Goal: Task Accomplishment & Management: Complete application form

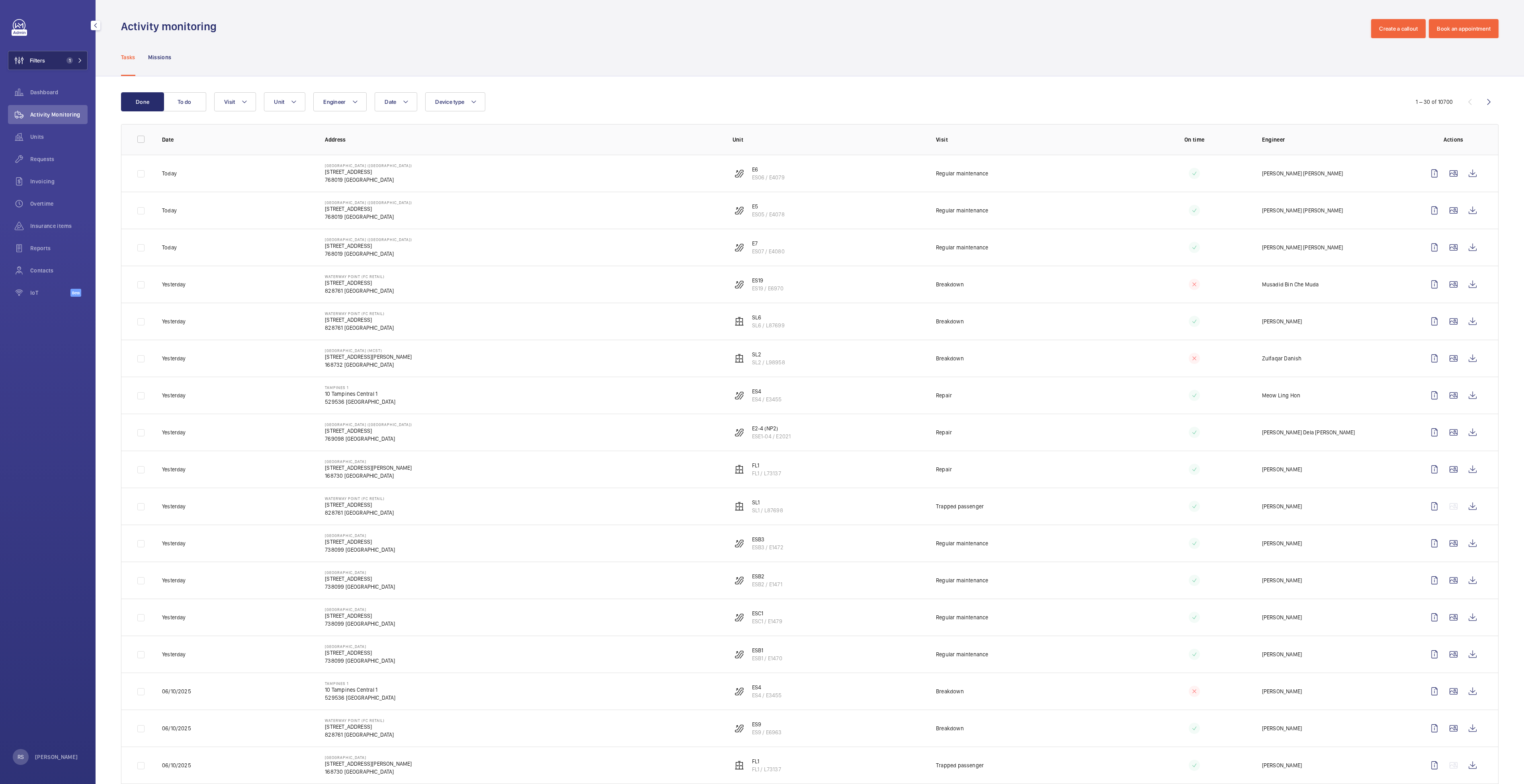
click at [85, 56] on button "Filters 1" at bounding box center [48, 60] width 80 height 19
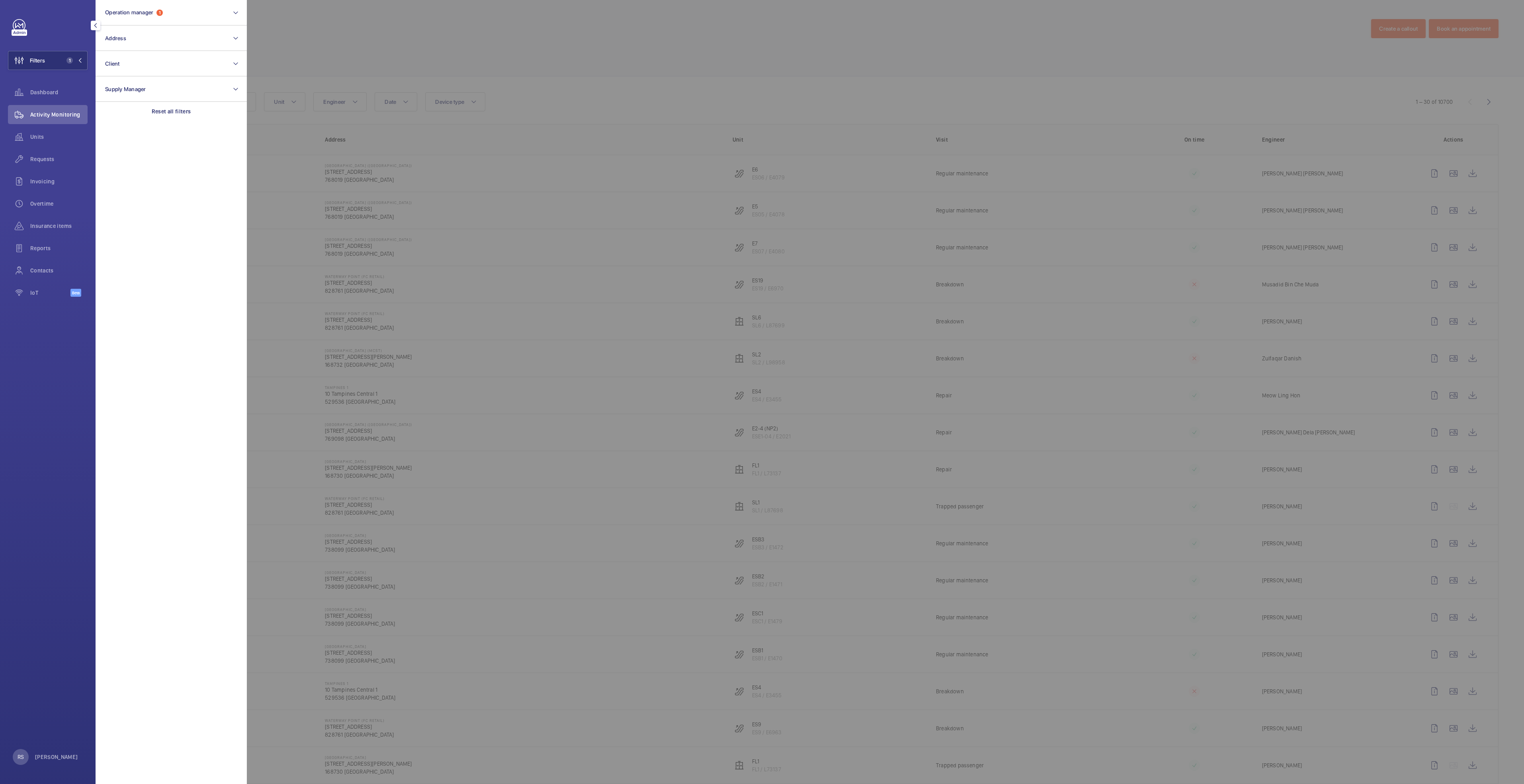
click at [279, 56] on div at bounding box center [1009, 392] width 1524 height 784
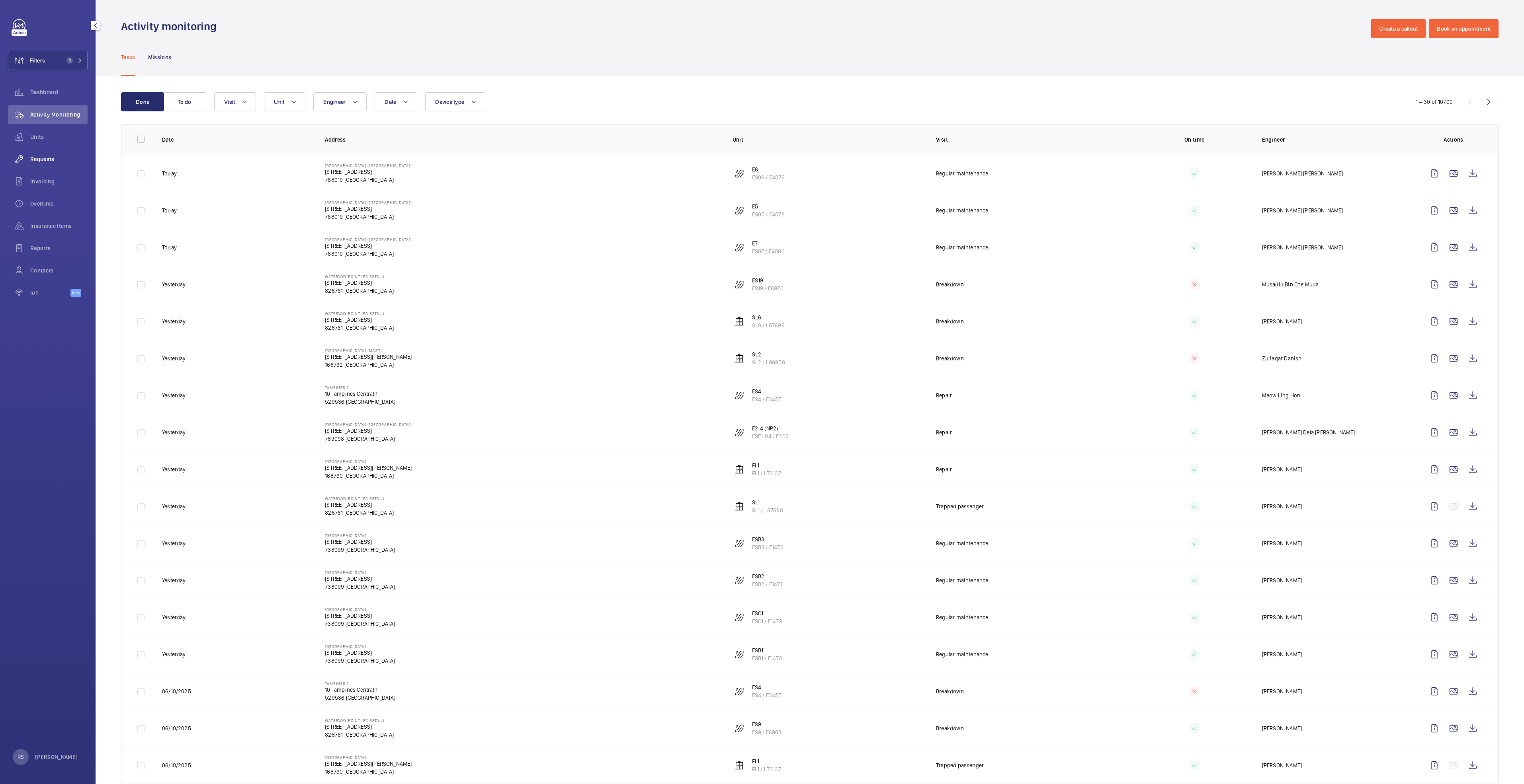
click at [34, 161] on span "Requests" at bounding box center [59, 159] width 58 height 8
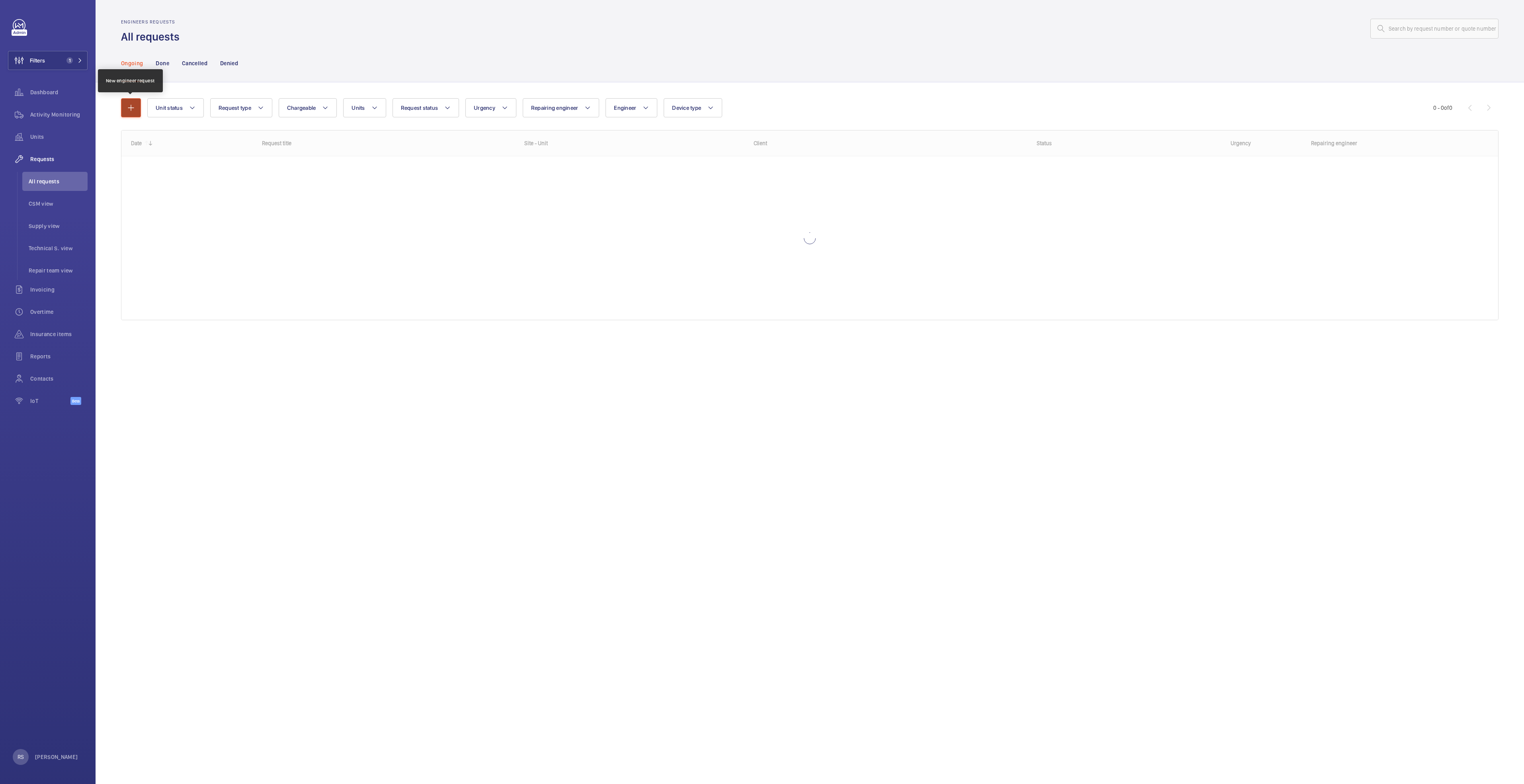
click at [128, 115] on button "button" at bounding box center [130, 108] width 20 height 19
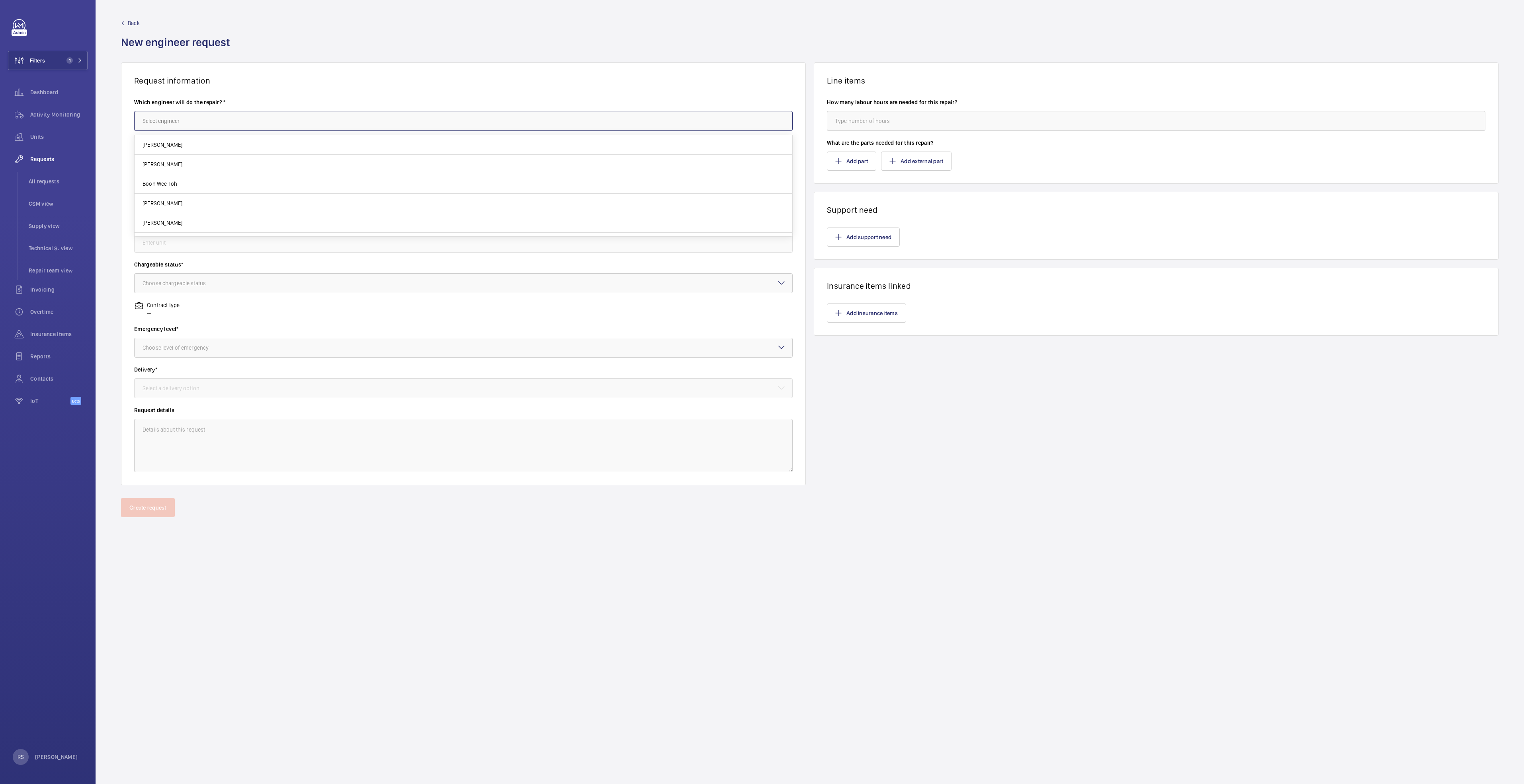
click at [206, 127] on input "text" at bounding box center [464, 121] width 659 height 20
click at [204, 118] on input "text" at bounding box center [464, 121] width 659 height 20
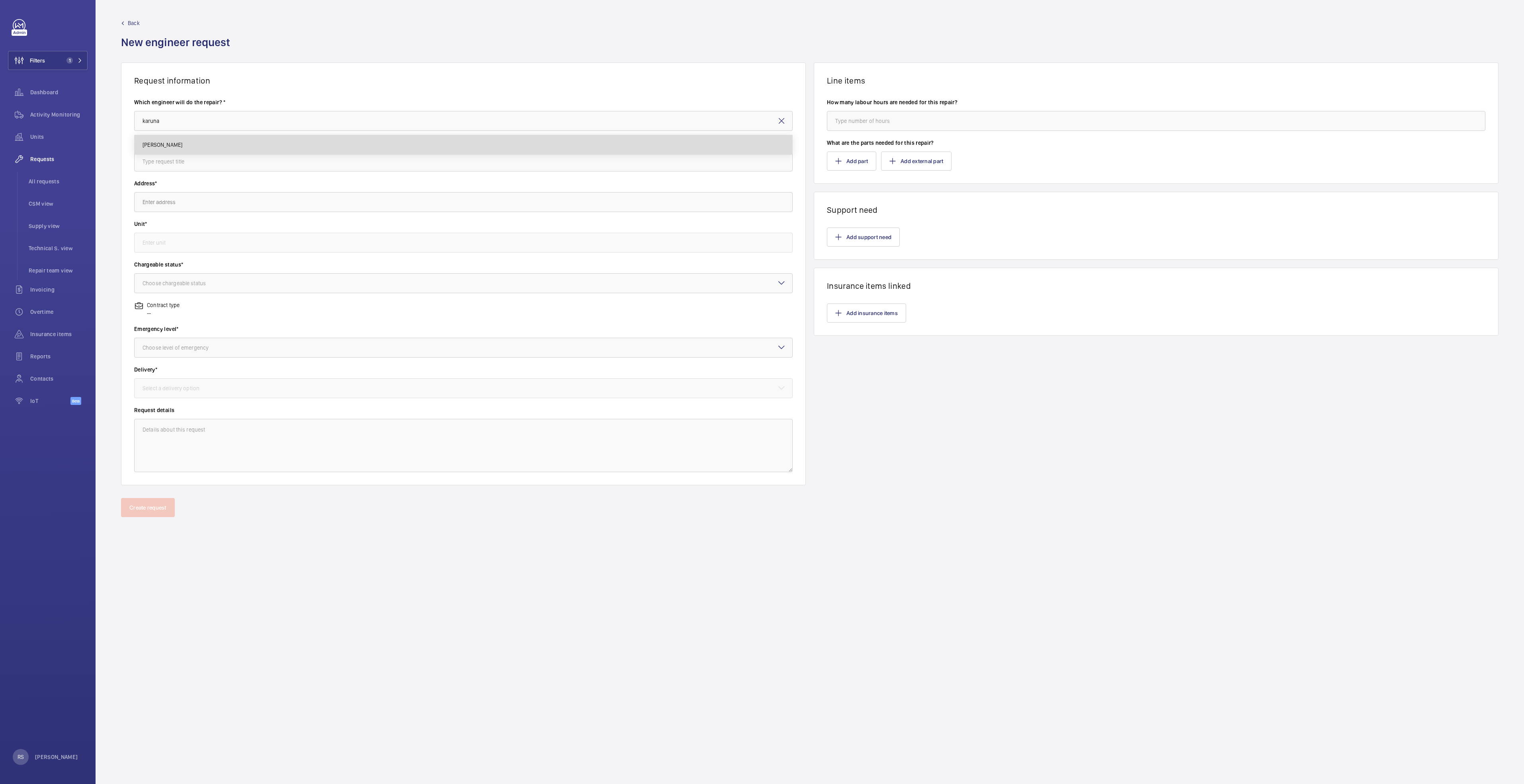
click at [197, 146] on mat-option "[PERSON_NAME]" at bounding box center [463, 145] width 657 height 19
type input "[PERSON_NAME]"
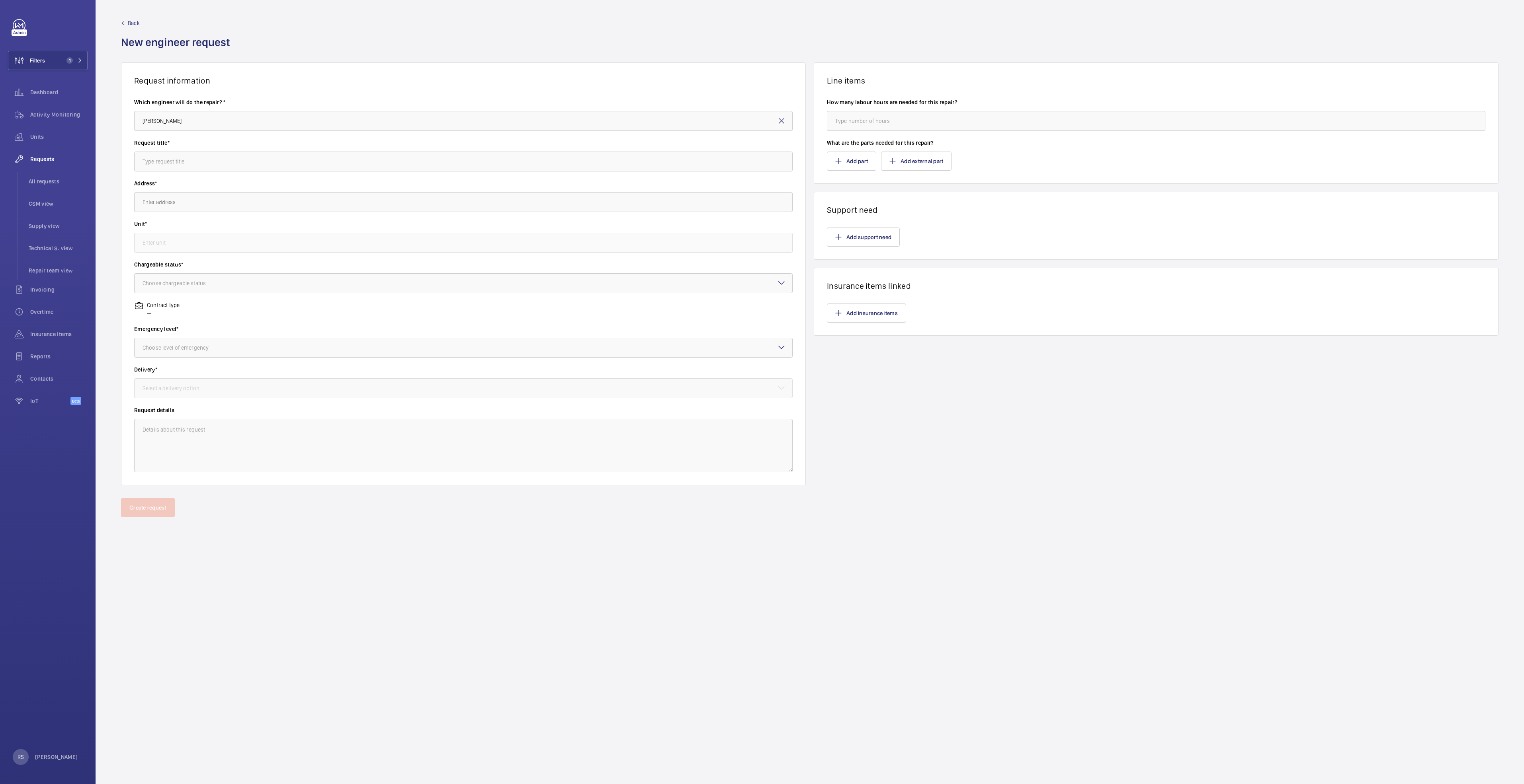
click at [204, 174] on div "Request title*" at bounding box center [464, 158] width 659 height 40
click at [204, 163] on input "text" at bounding box center [464, 161] width 659 height 20
click at [210, 165] on input "text" at bounding box center [464, 161] width 659 height 20
type input "Replacement of Handrail Drive Pulley , inserts and steps"
click at [230, 206] on input "text" at bounding box center [464, 202] width 659 height 20
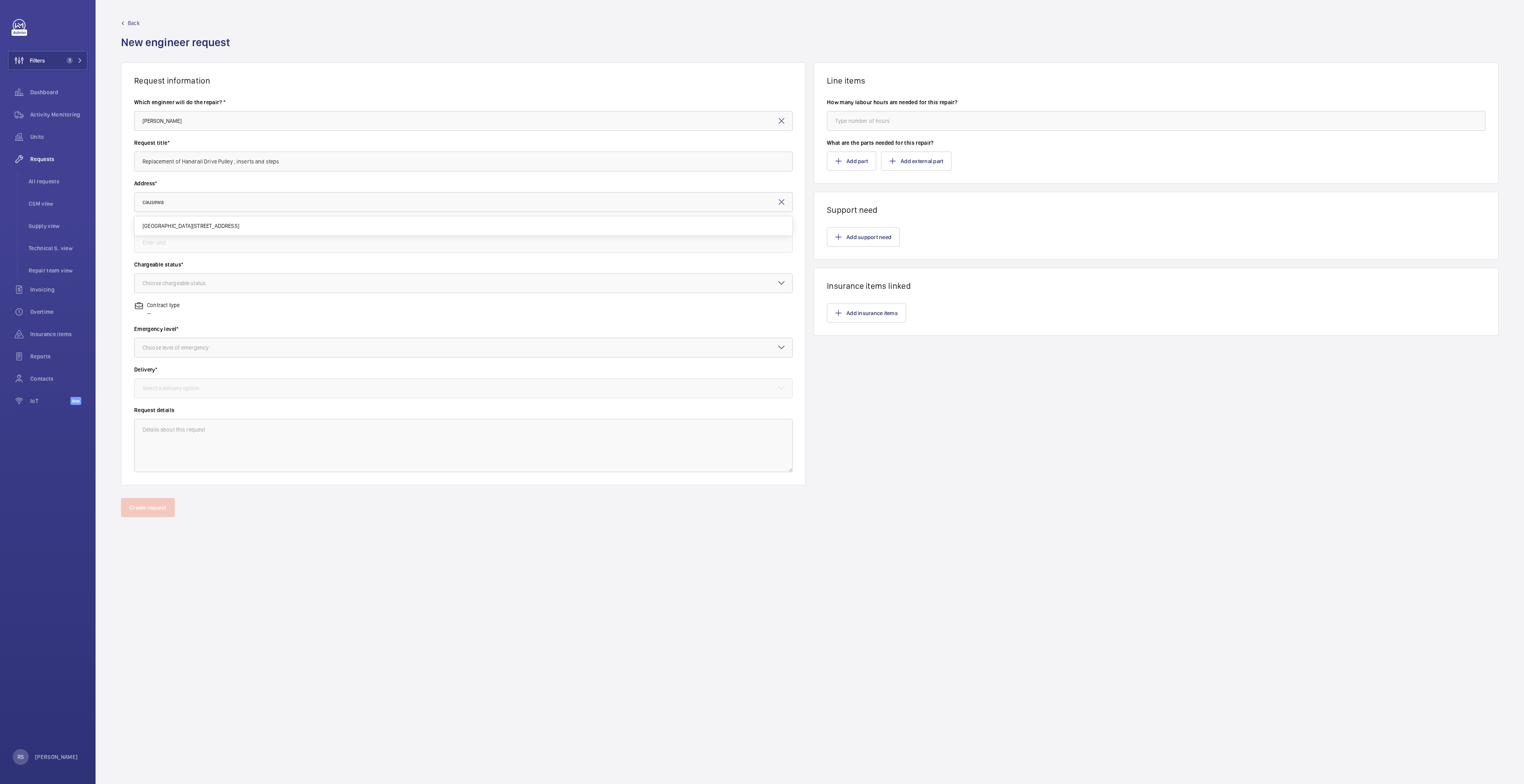
click at [209, 225] on span "[GEOGRAPHIC_DATA][STREET_ADDRESS]" at bounding box center [191, 226] width 97 height 8
type input "[GEOGRAPHIC_DATA][STREET_ADDRESS]"
click at [204, 244] on input "text" at bounding box center [464, 242] width 659 height 20
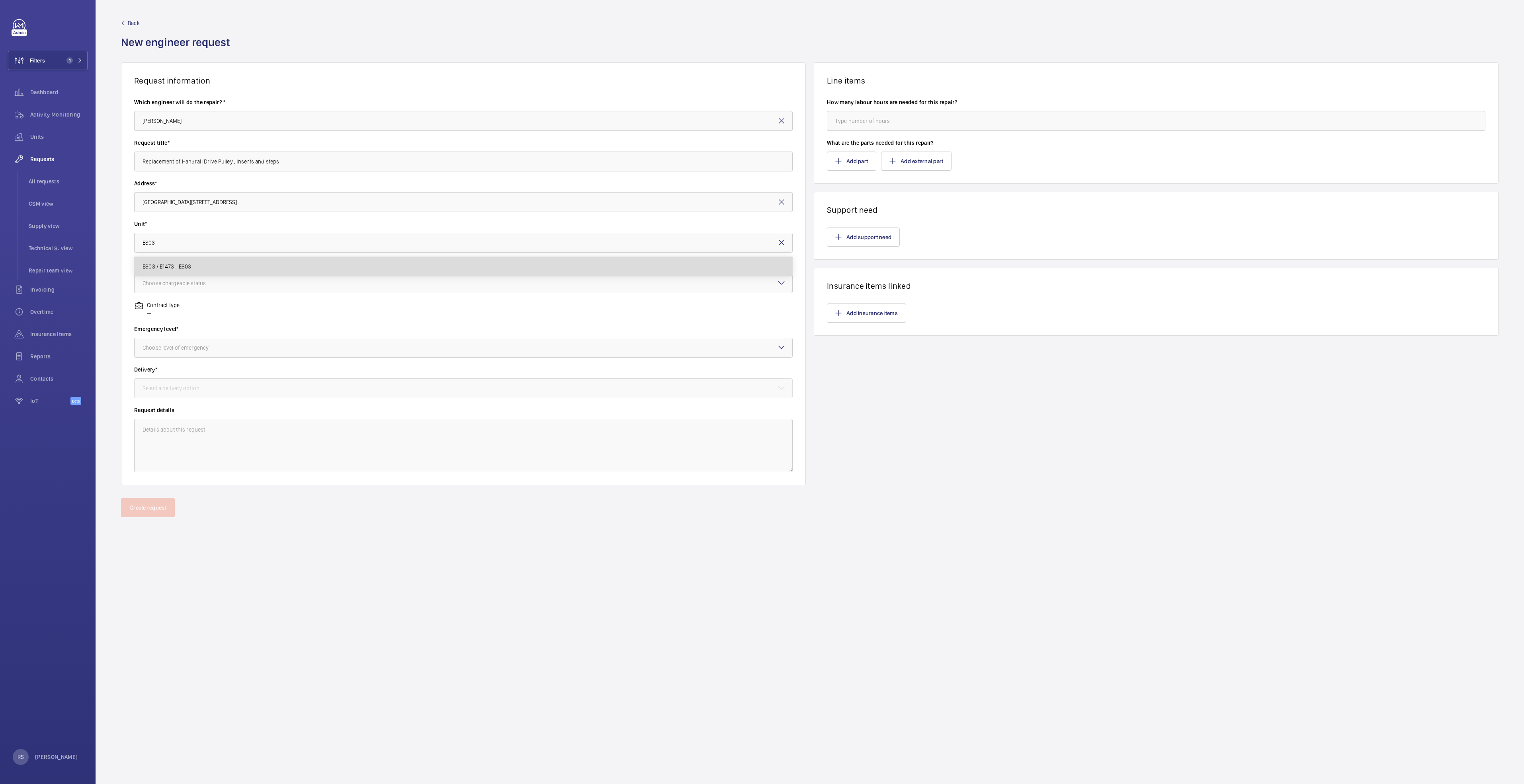
click at [159, 268] on span "ES03 / E1473 - ES03" at bounding box center [167, 267] width 49 height 8
type input "ES03 / E1473 - ES03"
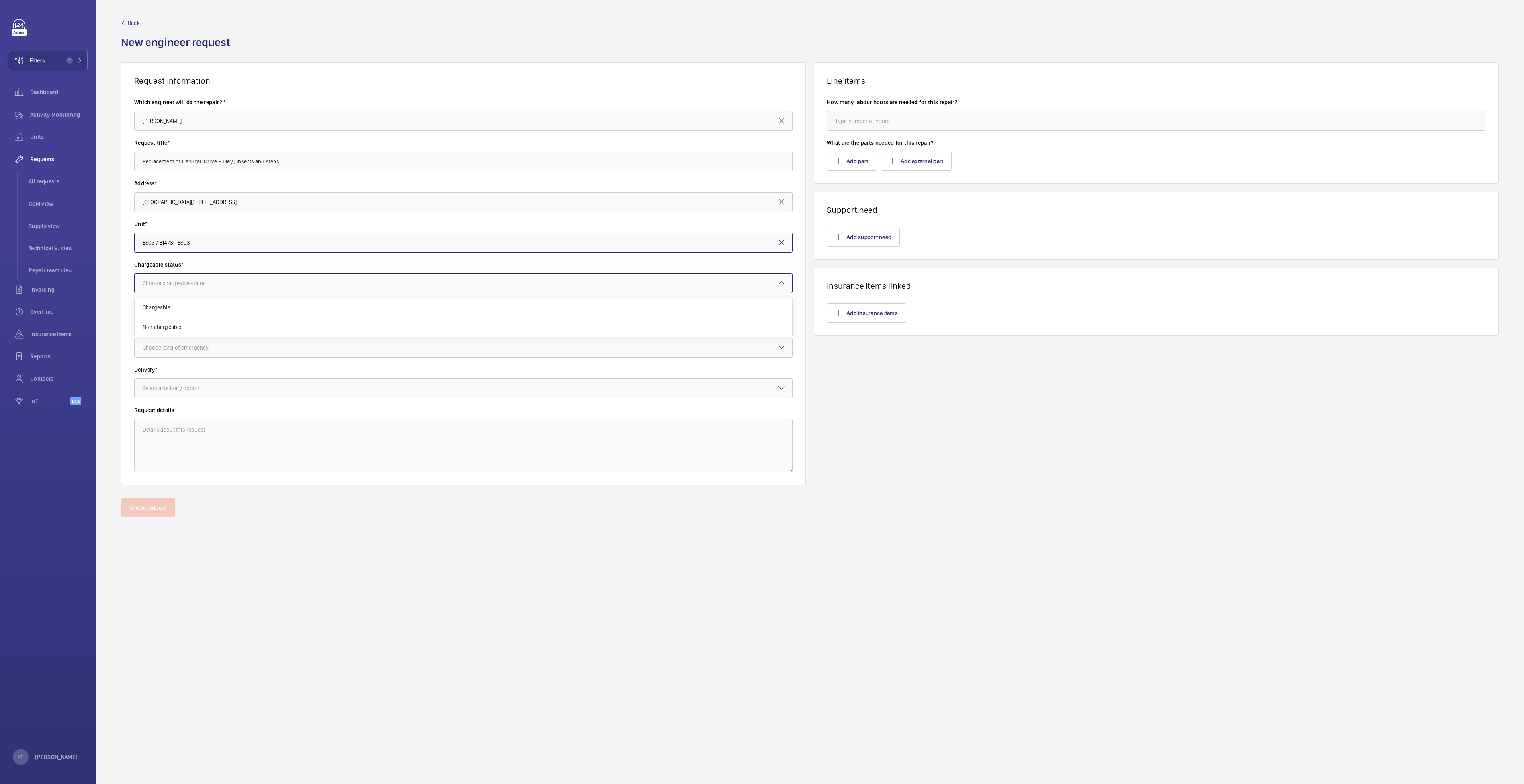
click at [187, 277] on div at bounding box center [463, 283] width 657 height 19
click at [180, 329] on span "Non chargeable" at bounding box center [463, 327] width 642 height 8
click at [187, 346] on div "Choose level of emergency" at bounding box center [185, 348] width 86 height 8
click at [182, 402] on span "Urgent" at bounding box center [463, 411] width 642 height 8
click at [178, 389] on div "Select a delivery option" at bounding box center [181, 388] width 77 height 8
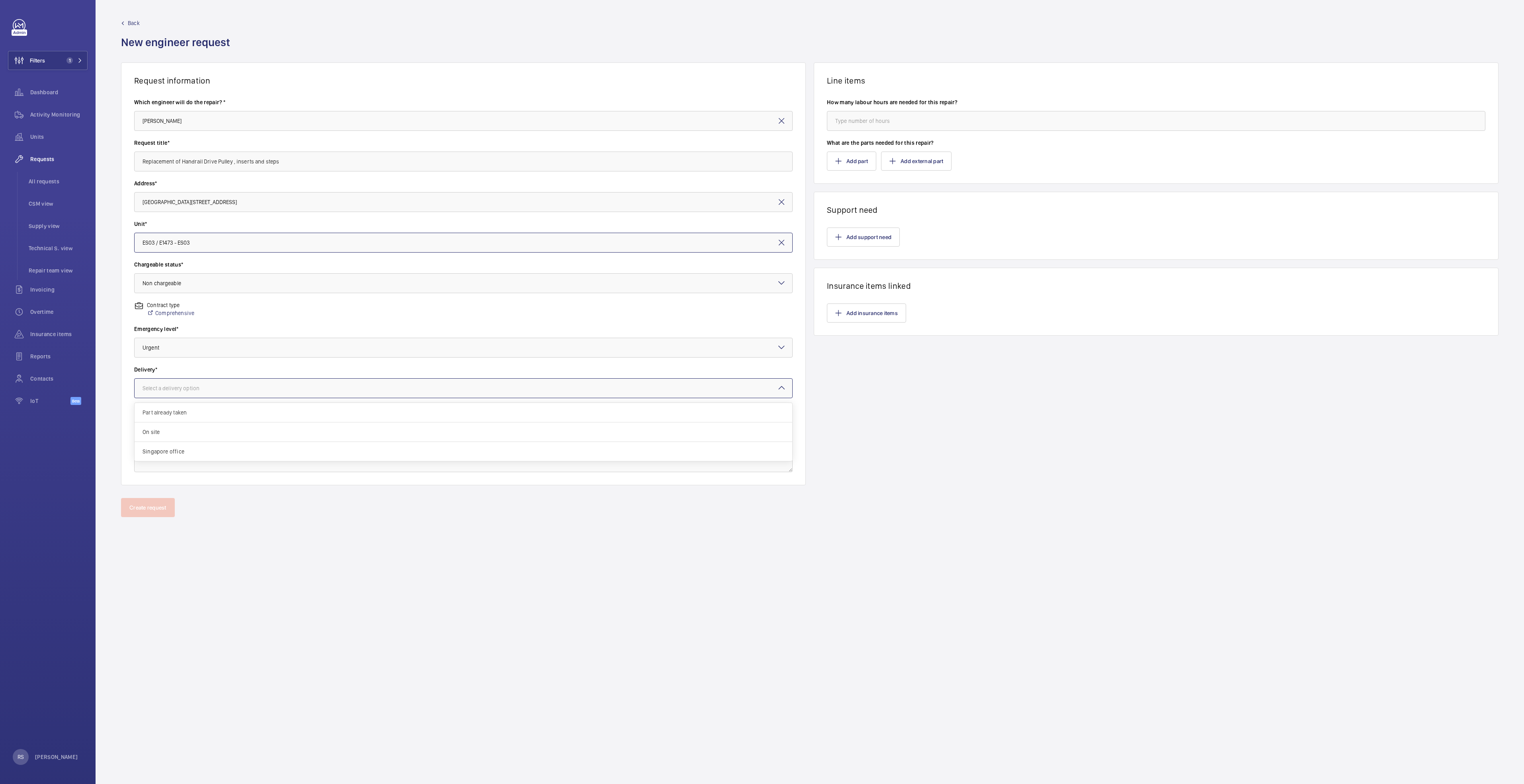
click at [190, 402] on span "Part already taken" at bounding box center [463, 413] width 642 height 8
click at [759, 121] on input "number" at bounding box center [1156, 121] width 659 height 20
type input "0"
click at [759, 237] on button "Add support need" at bounding box center [863, 237] width 73 height 19
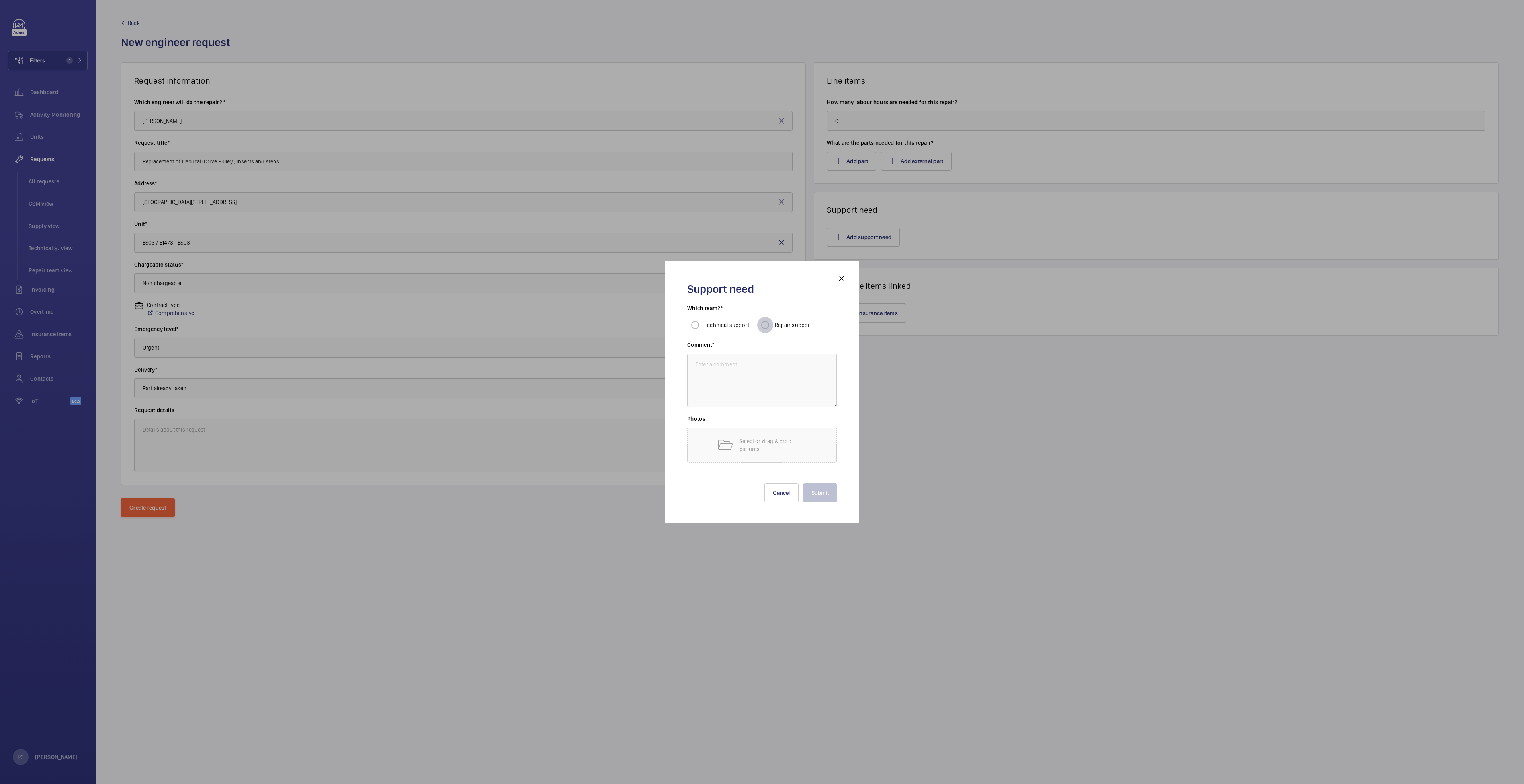
click at [759, 320] on input "Repair support" at bounding box center [764, 324] width 16 height 16
radio input "true"
click at [753, 378] on textarea at bounding box center [762, 381] width 150 height 54
type textarea "subcontractor"
click at [759, 402] on button "Submit" at bounding box center [820, 493] width 34 height 19
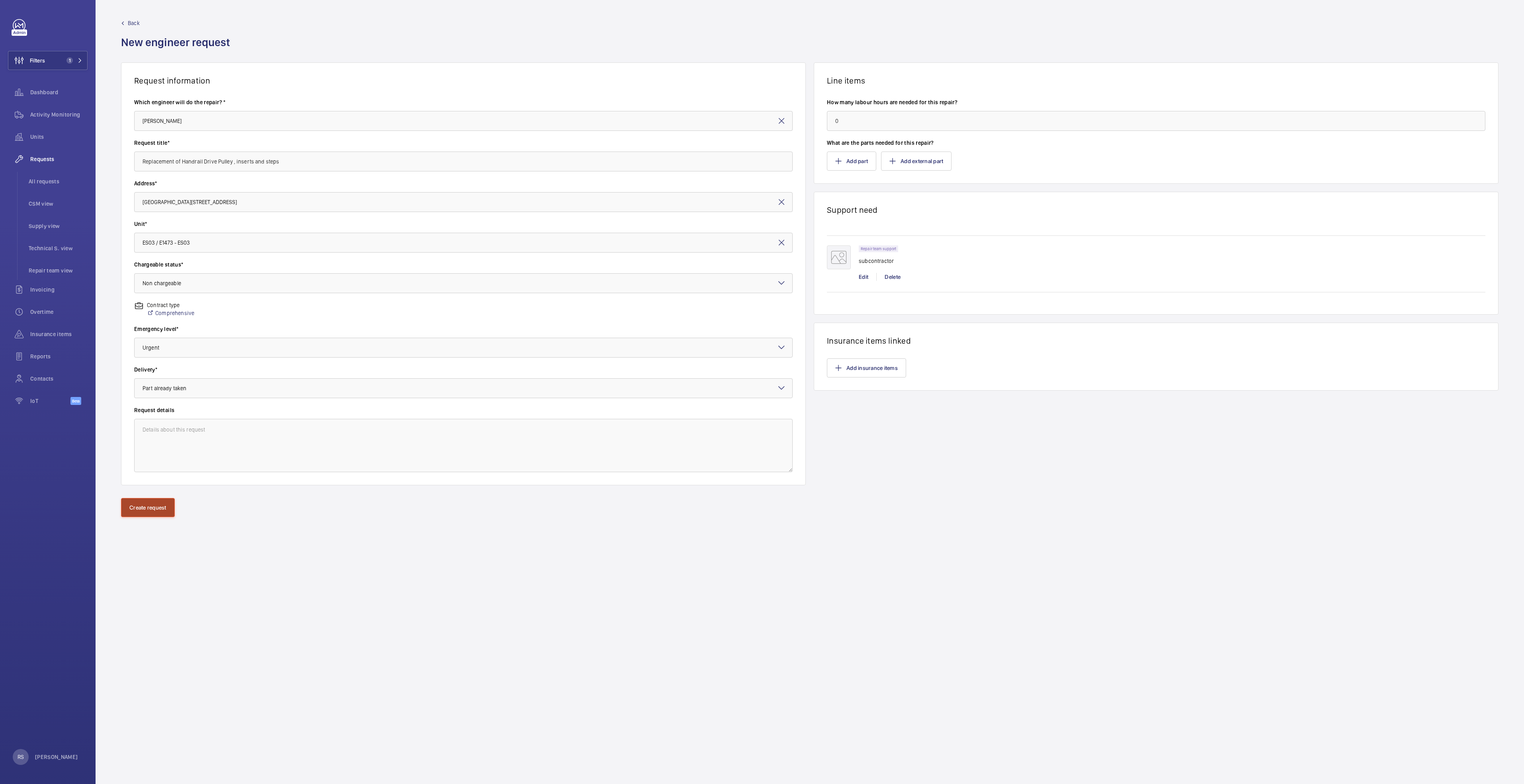
click at [150, 402] on button "Create request" at bounding box center [148, 508] width 54 height 19
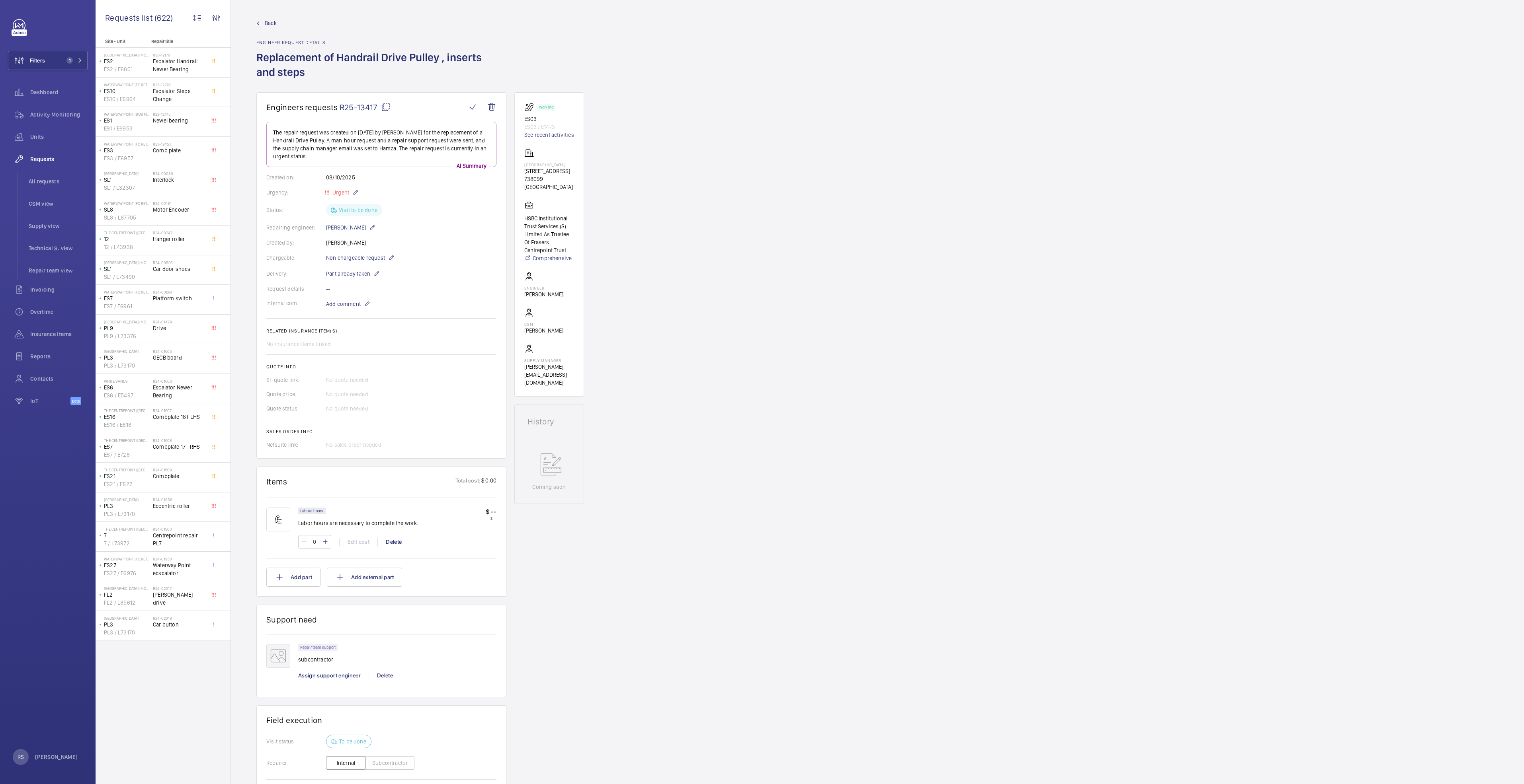
click at [267, 28] on div "Back Engineer request details Replacement of Handrail Drive Pulley , inserts an…" at bounding box center [382, 56] width 250 height 73
click at [264, 24] on link "Back" at bounding box center [382, 23] width 250 height 8
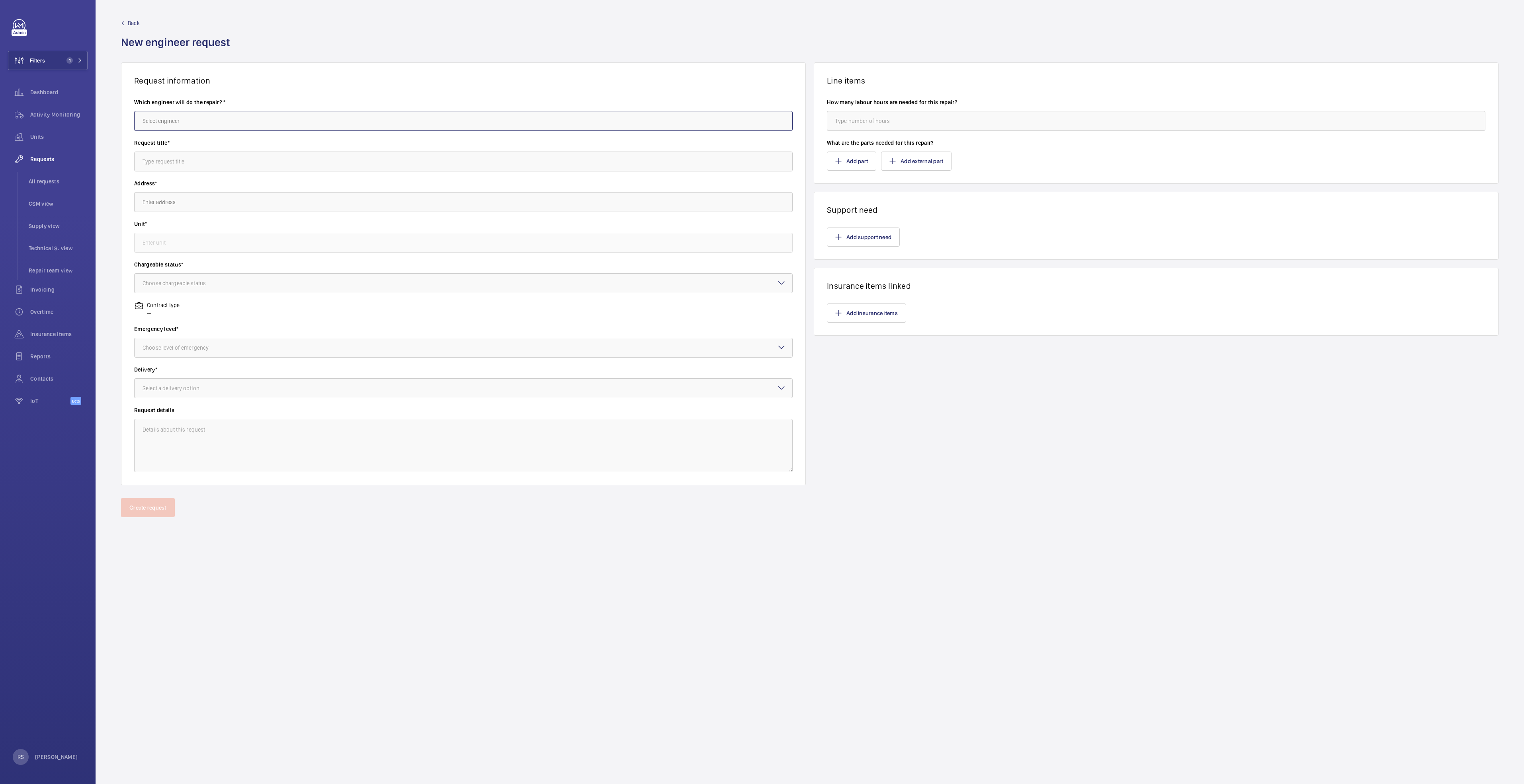
click at [221, 123] on input "text" at bounding box center [464, 121] width 659 height 20
click at [201, 150] on mat-option "[PERSON_NAME]" at bounding box center [463, 145] width 657 height 19
type input "[PERSON_NAME]"
click at [202, 159] on input "text" at bounding box center [464, 161] width 659 height 20
drag, startPoint x: 163, startPoint y: 161, endPoint x: 161, endPoint y: 164, distance: 3.6
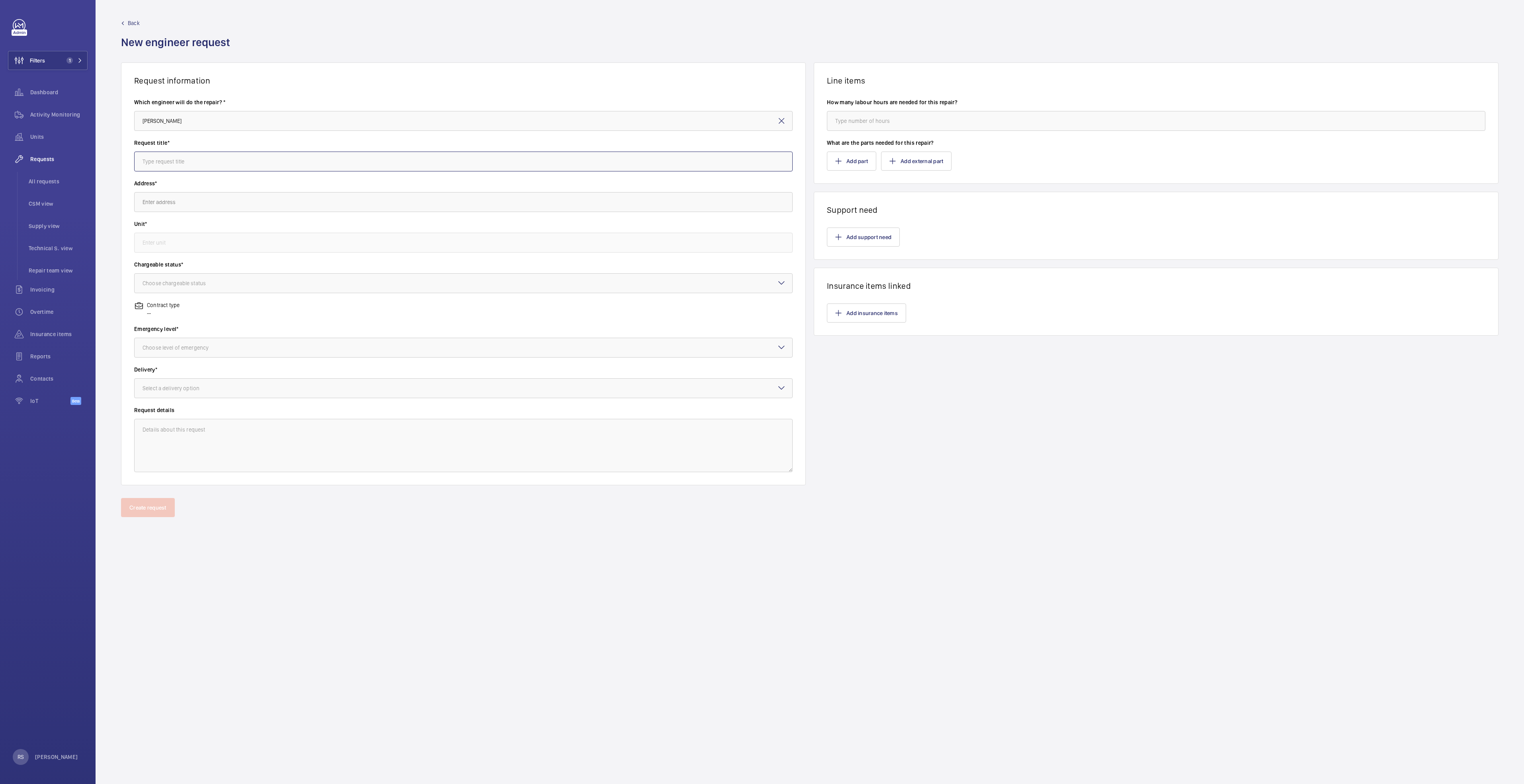
click at [163, 162] on input "text" at bounding box center [464, 161] width 659 height 20
type input "H"
type input "Gearbox overhaul"
click at [238, 199] on input "text" at bounding box center [464, 202] width 659 height 20
drag, startPoint x: 235, startPoint y: 222, endPoint x: 234, endPoint y: 212, distance: 10.0
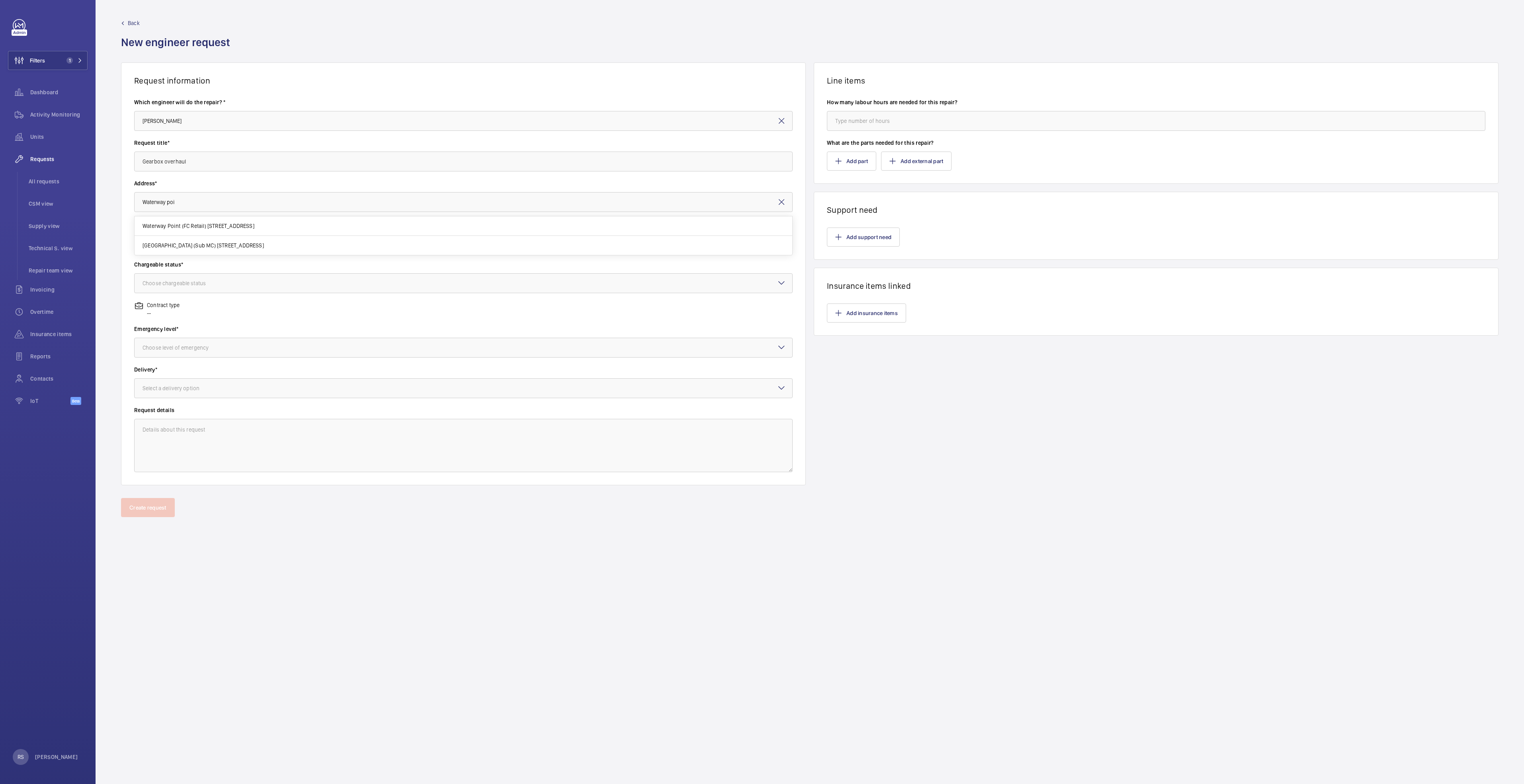
click at [235, 220] on mat-option "Waterway Point (FC Retail) [STREET_ADDRESS]" at bounding box center [463, 226] width 657 height 19
type input "Waterway Point (FC Retail) [STREET_ADDRESS]"
click at [198, 243] on input "text" at bounding box center [464, 242] width 659 height 20
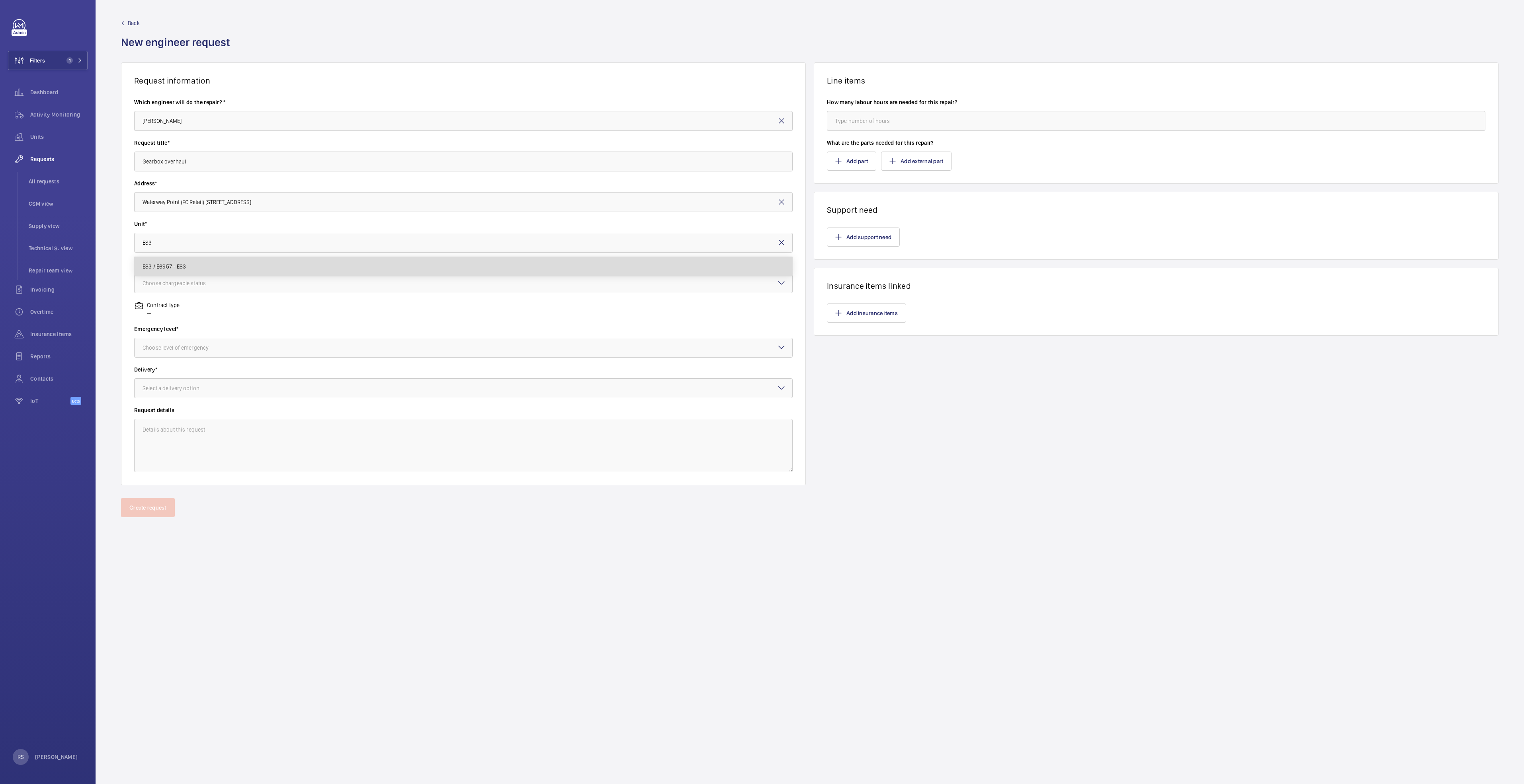
click at [165, 266] on span "ES3 / E6957 - ES3" at bounding box center [164, 267] width 43 height 8
type input "ES3 / E6957 - ES3"
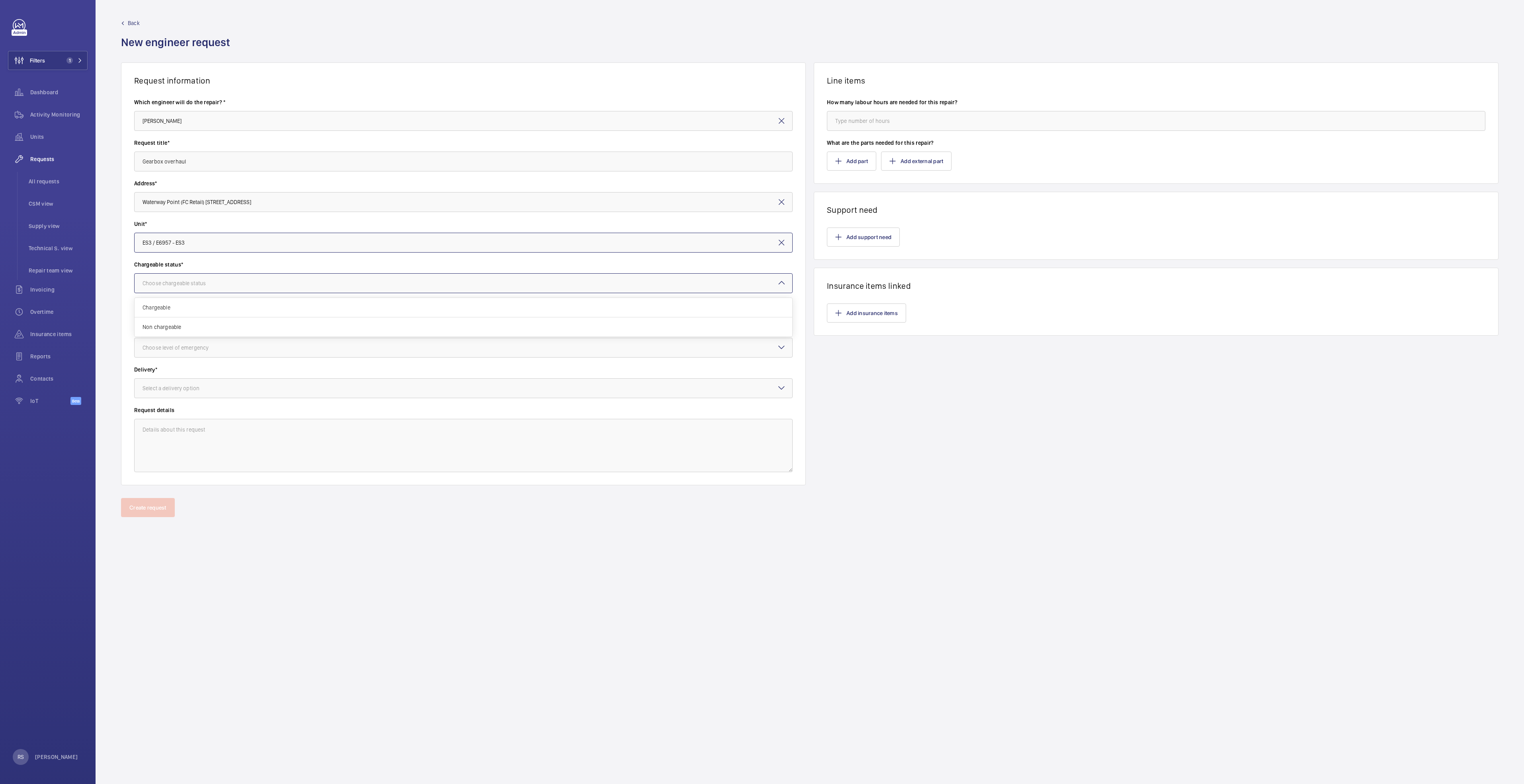
click at [167, 292] on div at bounding box center [463, 283] width 657 height 19
click at [174, 331] on div "Non chargeable" at bounding box center [463, 327] width 657 height 19
click at [185, 352] on div at bounding box center [463, 348] width 657 height 19
click at [170, 402] on span "Urgent" at bounding box center [463, 411] width 642 height 8
click at [196, 383] on div at bounding box center [463, 388] width 657 height 19
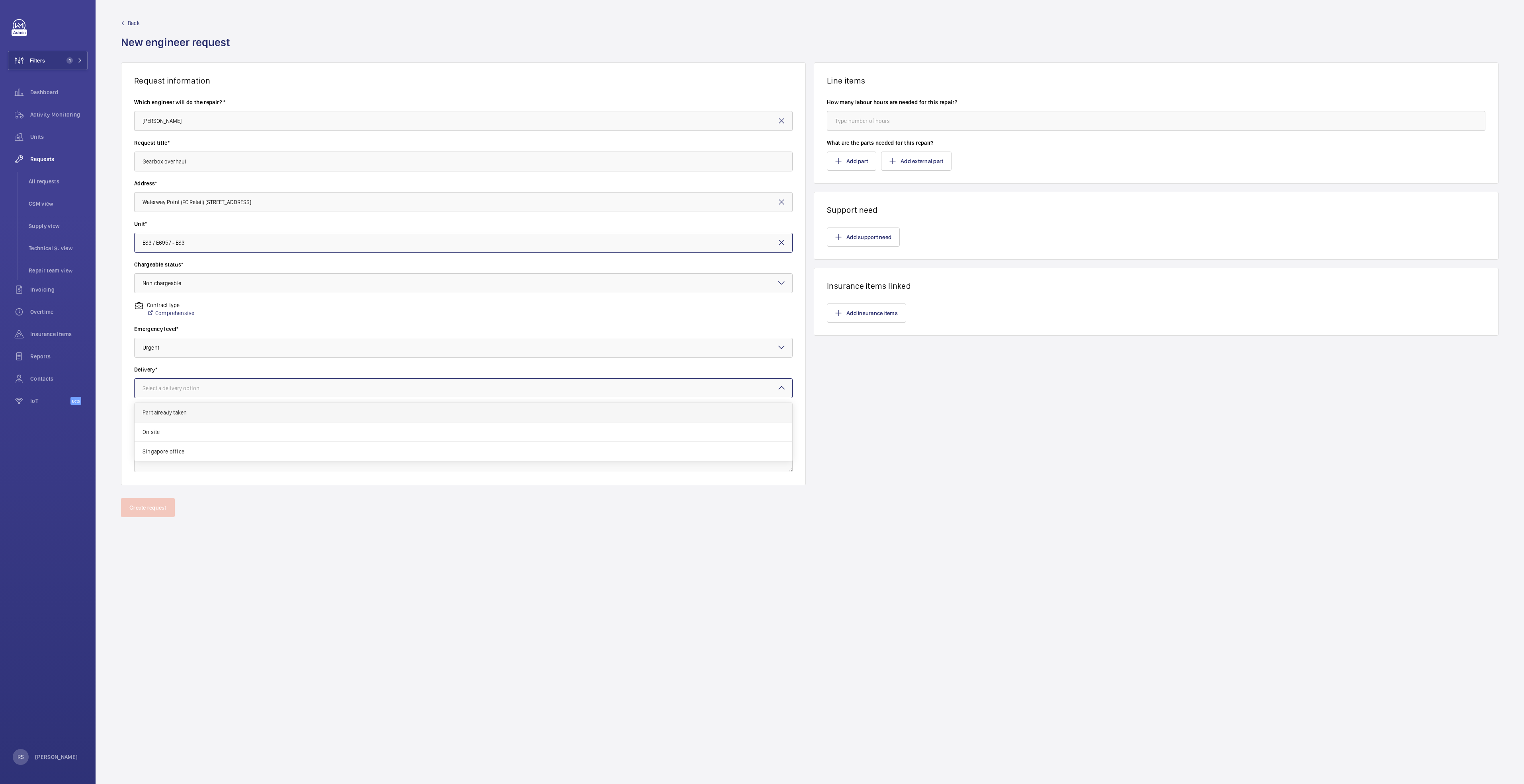
click at [174, 402] on span "Part already taken" at bounding box center [463, 413] width 642 height 8
click at [759, 123] on input "number" at bounding box center [1156, 121] width 659 height 20
type input "0"
click at [759, 233] on button "Add support need" at bounding box center [863, 237] width 73 height 19
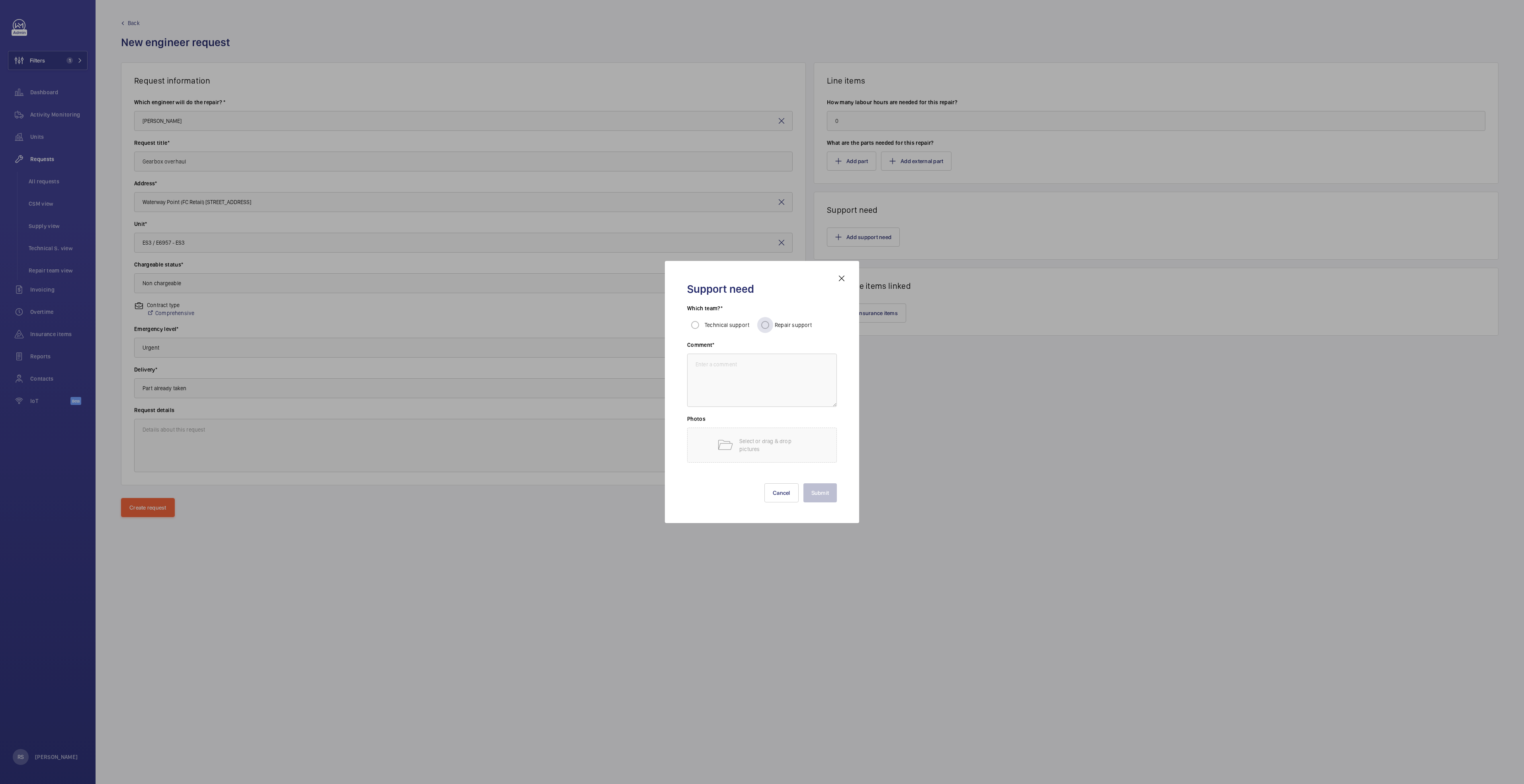
click at [759, 324] on span "Repair support" at bounding box center [793, 324] width 38 height 6
click at [759, 324] on input "Repair support" at bounding box center [764, 324] width 16 height 16
radio input "true"
click at [759, 353] on h3 "Comment*" at bounding box center [762, 347] width 150 height 13
click at [759, 371] on textarea at bounding box center [762, 381] width 150 height 54
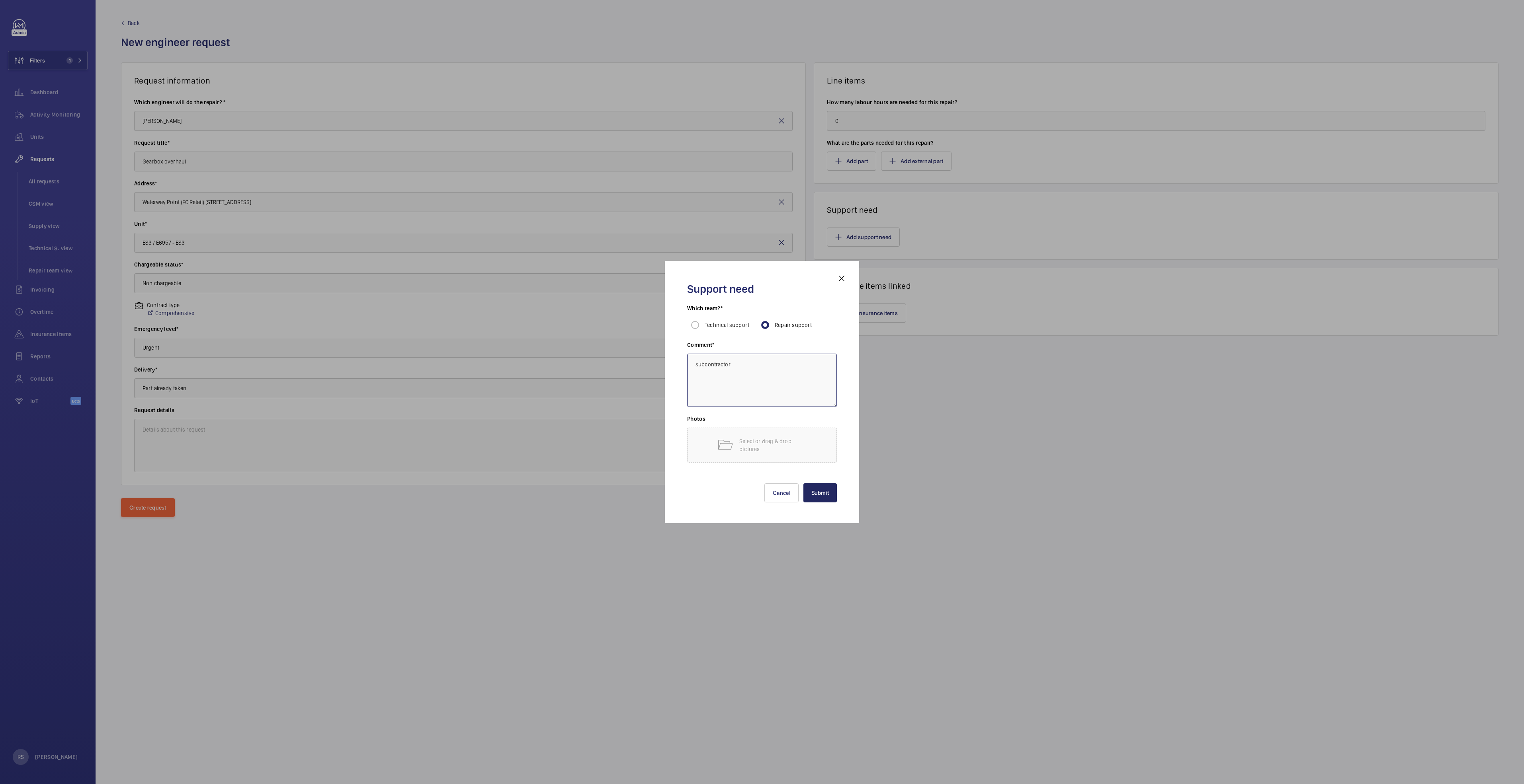
type textarea "subcontractor"
click at [759, 402] on button "Submit" at bounding box center [820, 493] width 34 height 19
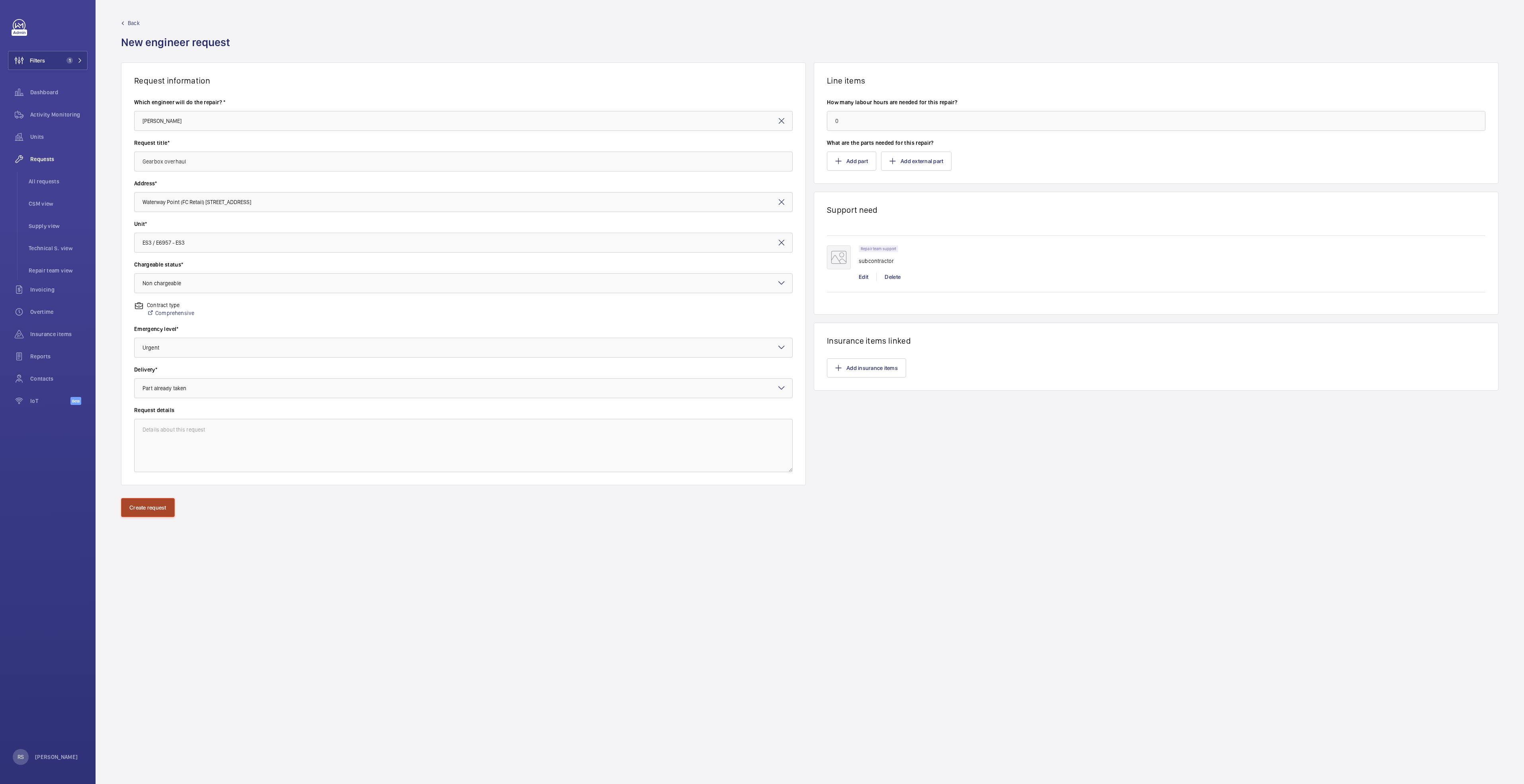
click at [156, 402] on button "Create request" at bounding box center [148, 508] width 54 height 19
